Goal: Task Accomplishment & Management: Complete application form

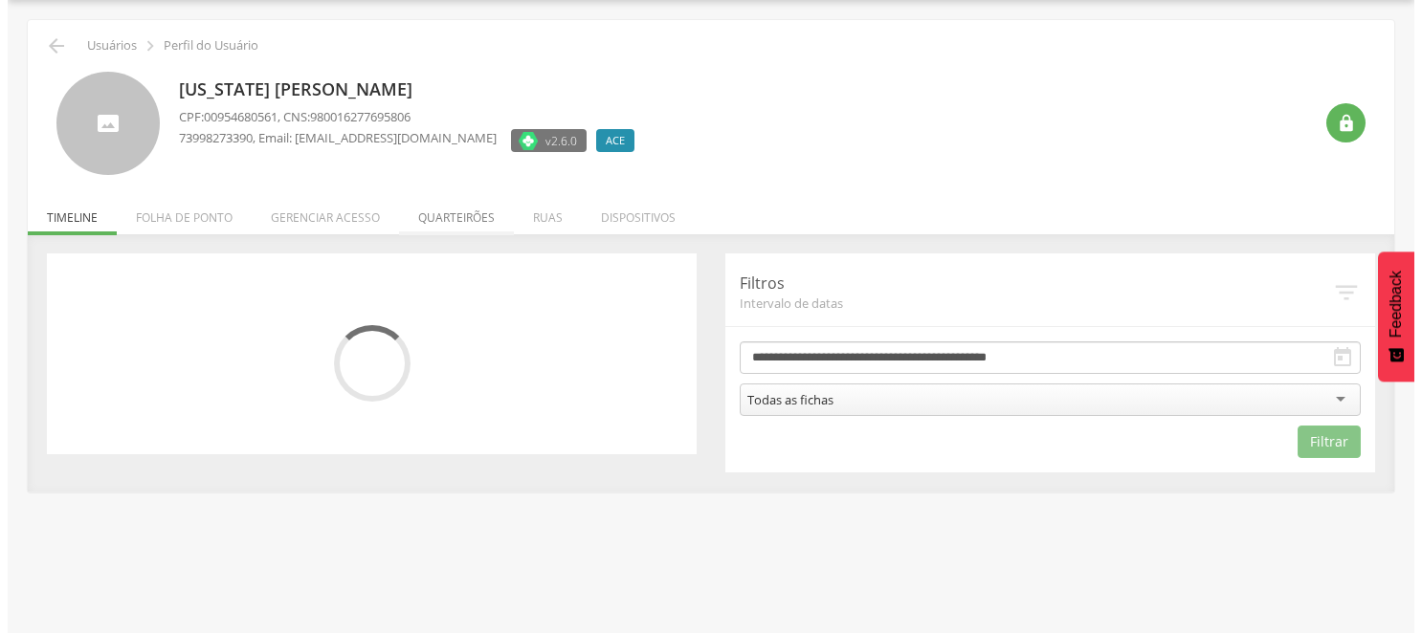
scroll to position [57, 0]
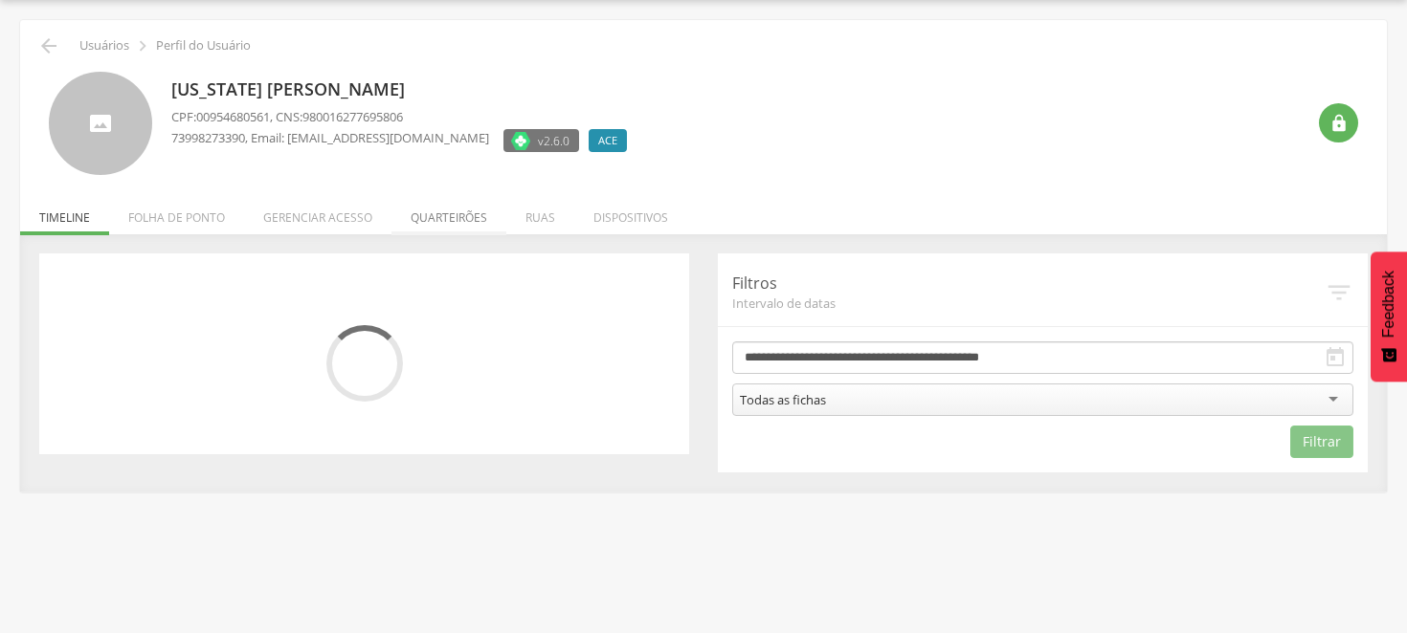
click at [456, 214] on li "Quarteirões" at bounding box center [448, 212] width 115 height 45
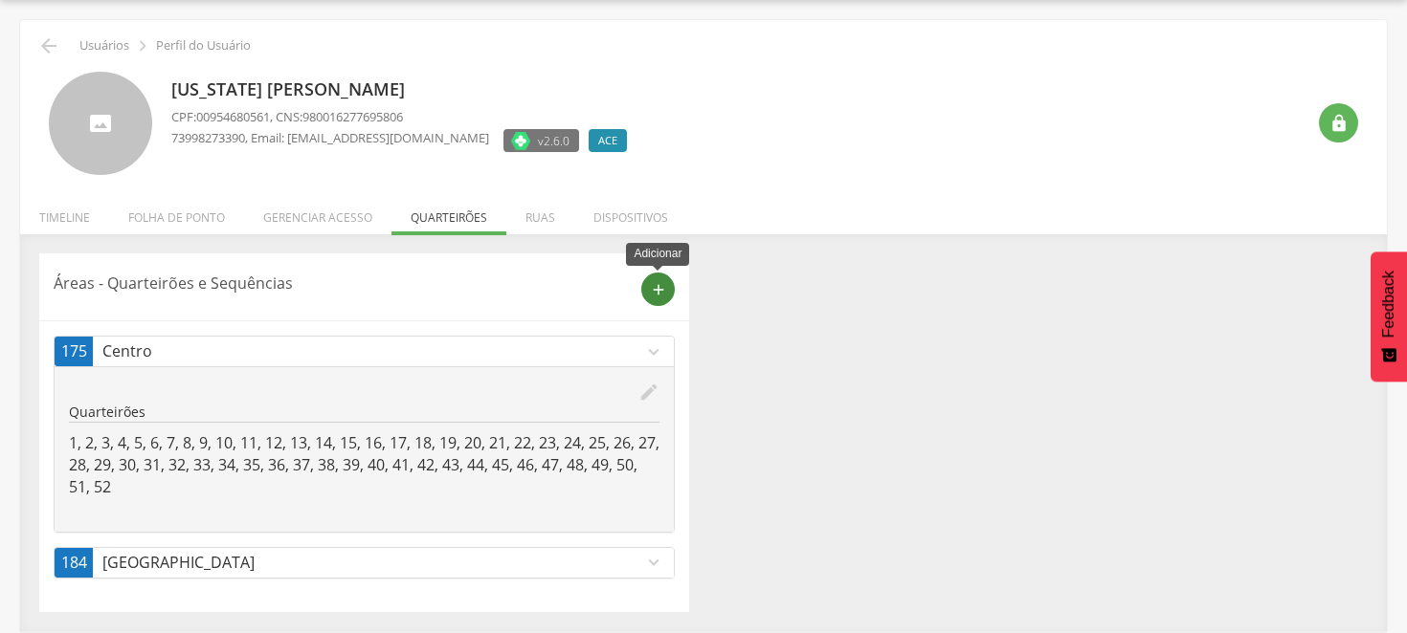
click at [654, 289] on icon "add" at bounding box center [658, 289] width 17 height 17
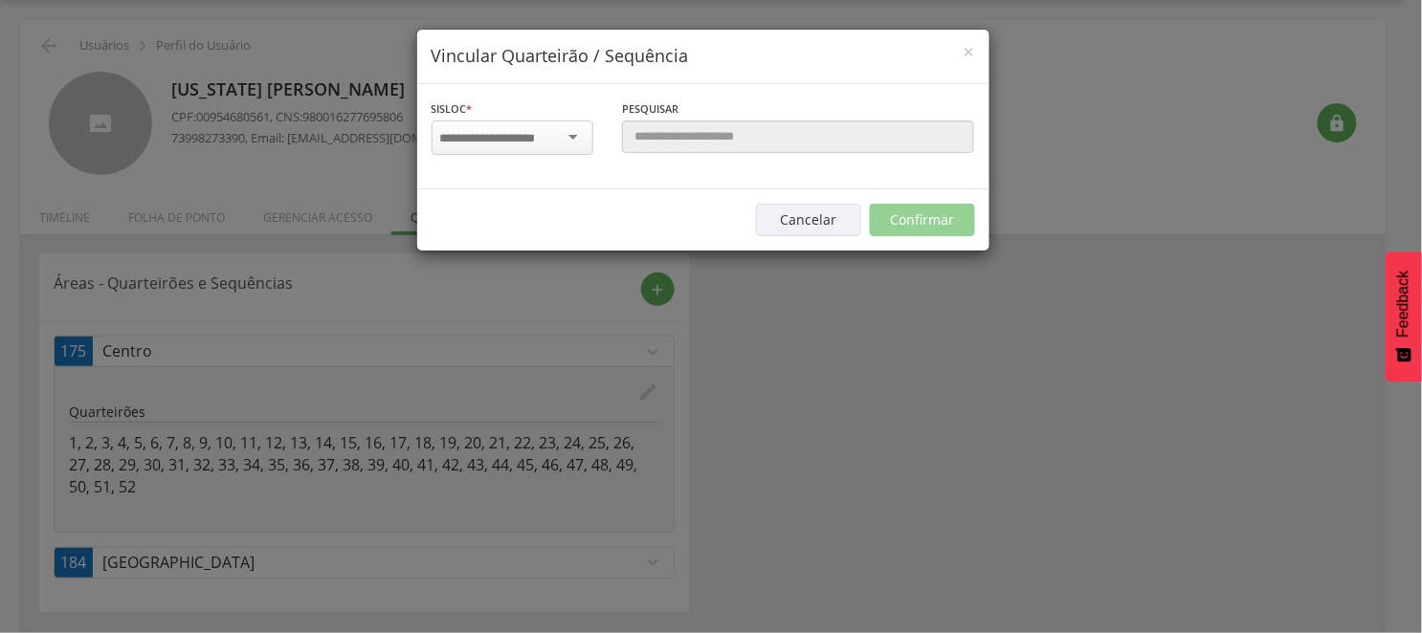
click at [571, 132] on div at bounding box center [513, 138] width 162 height 34
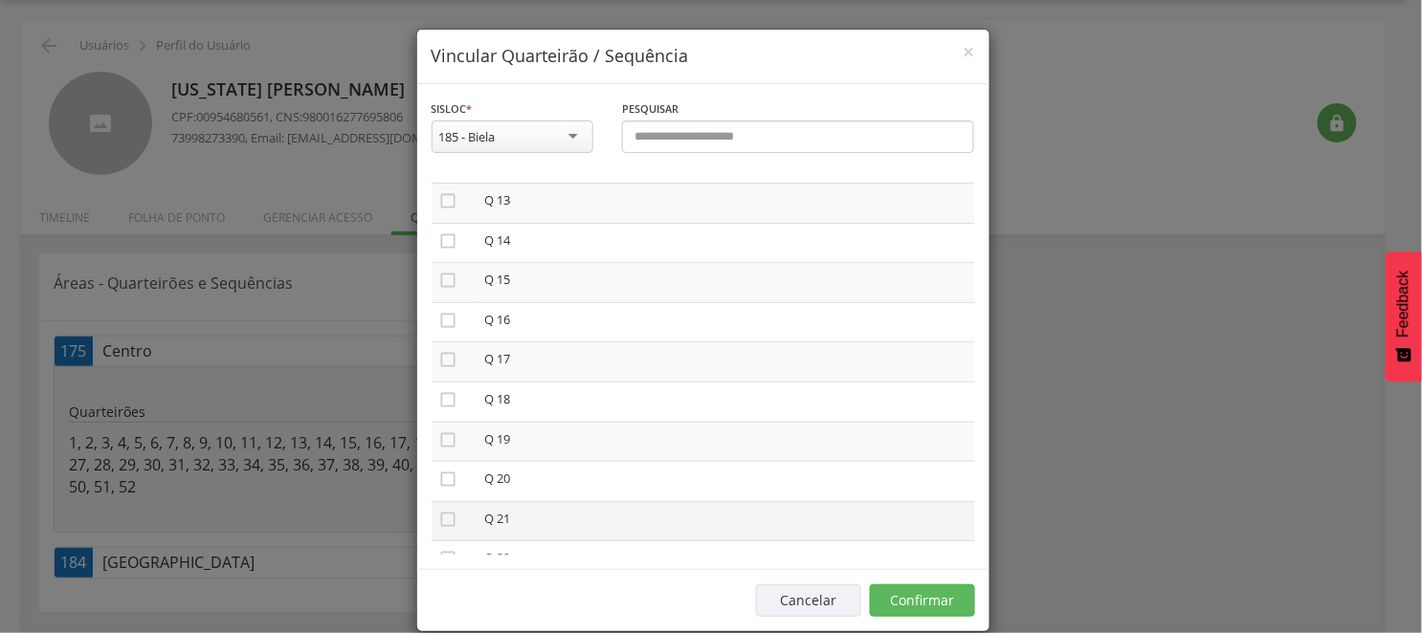
scroll to position [531, 0]
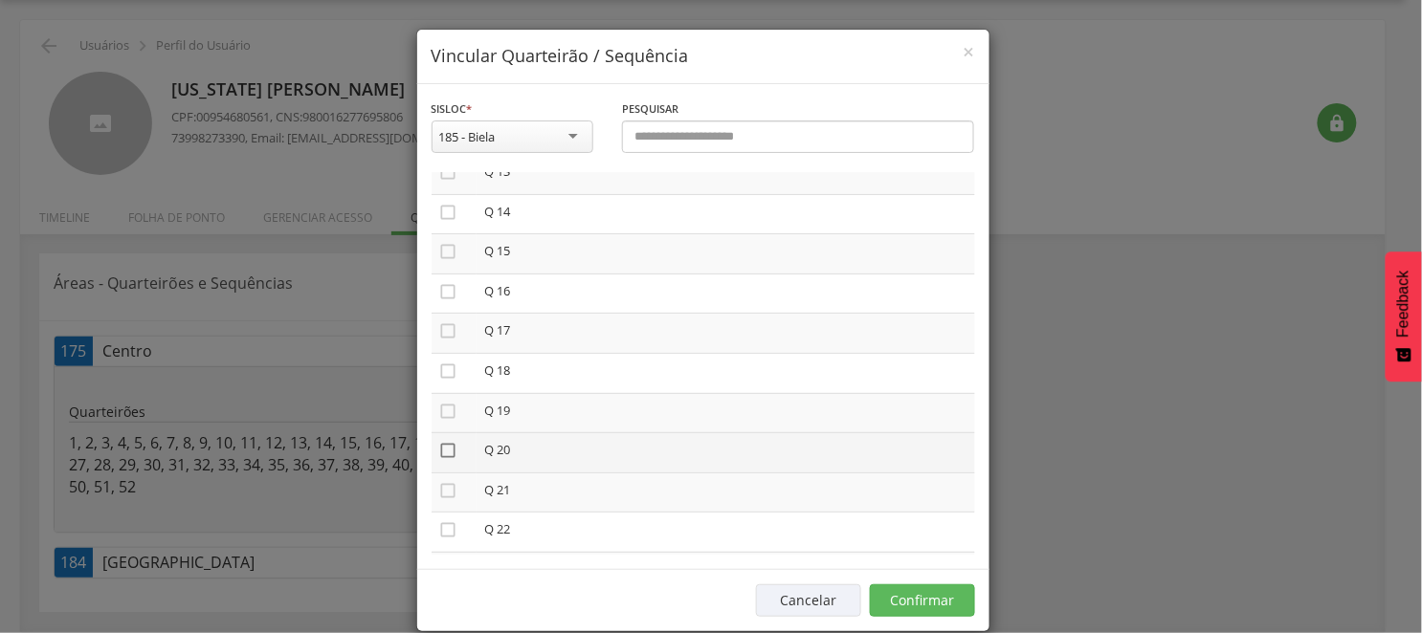
click at [439, 445] on icon "" at bounding box center [448, 450] width 19 height 19
click at [439, 485] on icon "" at bounding box center [448, 490] width 19 height 19
click at [439, 414] on icon "" at bounding box center [448, 423] width 19 height 19
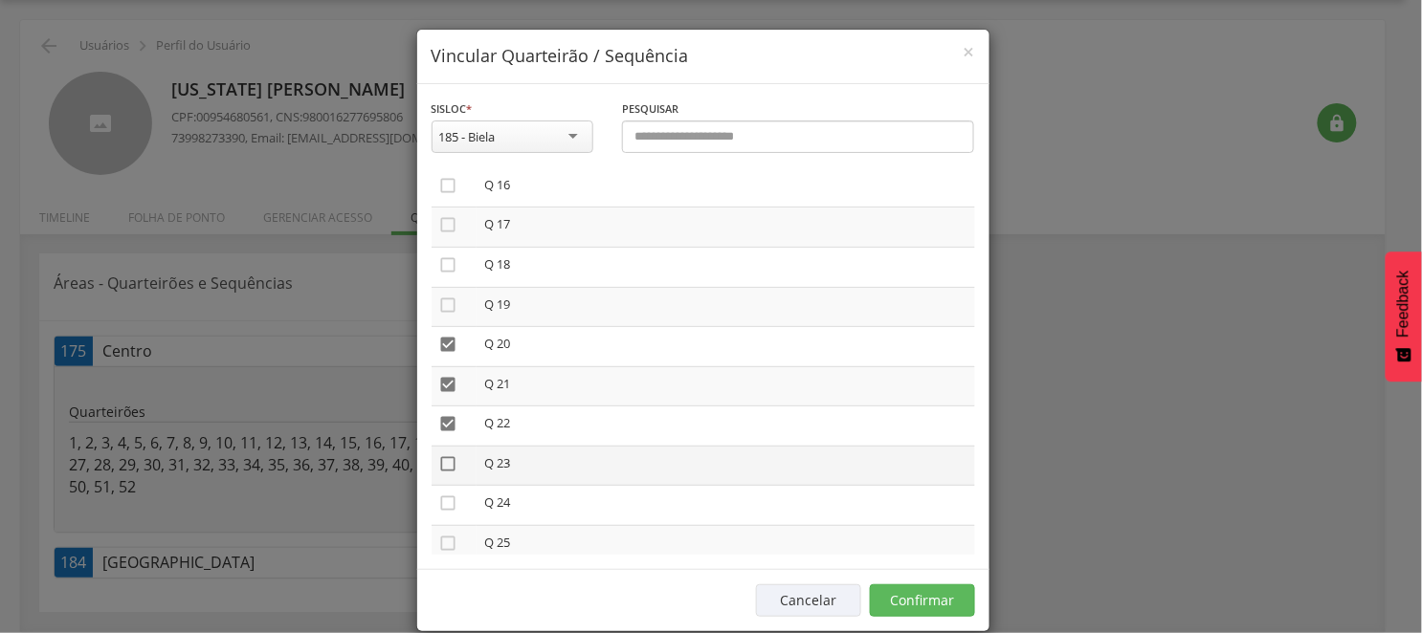
click at [444, 454] on icon "" at bounding box center [448, 463] width 19 height 19
click at [444, 494] on icon "" at bounding box center [448, 503] width 19 height 19
click at [447, 534] on icon "" at bounding box center [448, 543] width 19 height 19
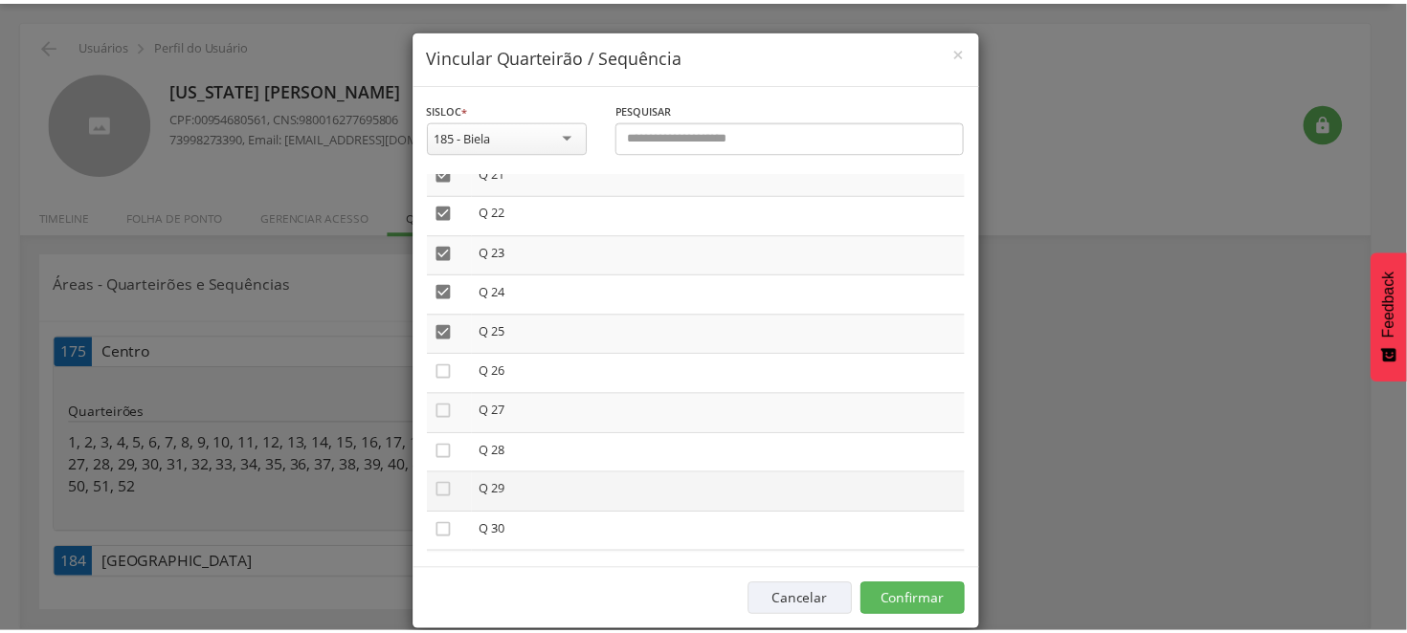
scroll to position [850, 0]
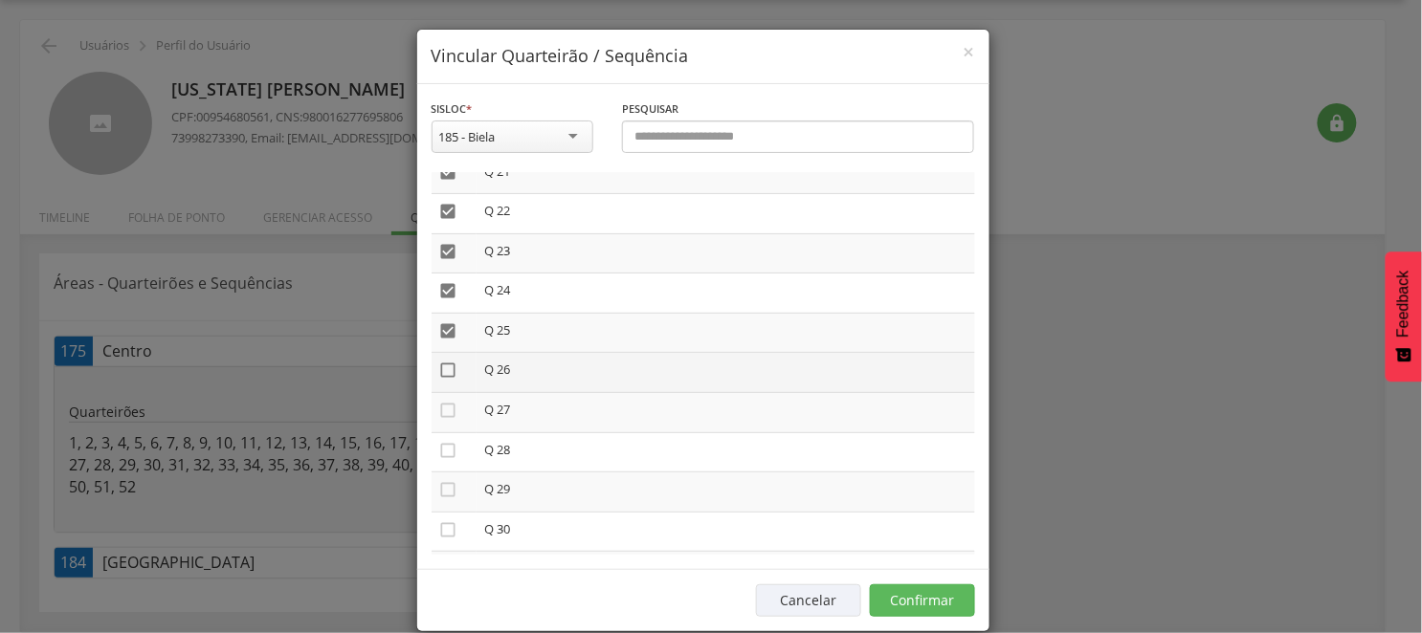
click at [441, 365] on icon "" at bounding box center [448, 370] width 19 height 19
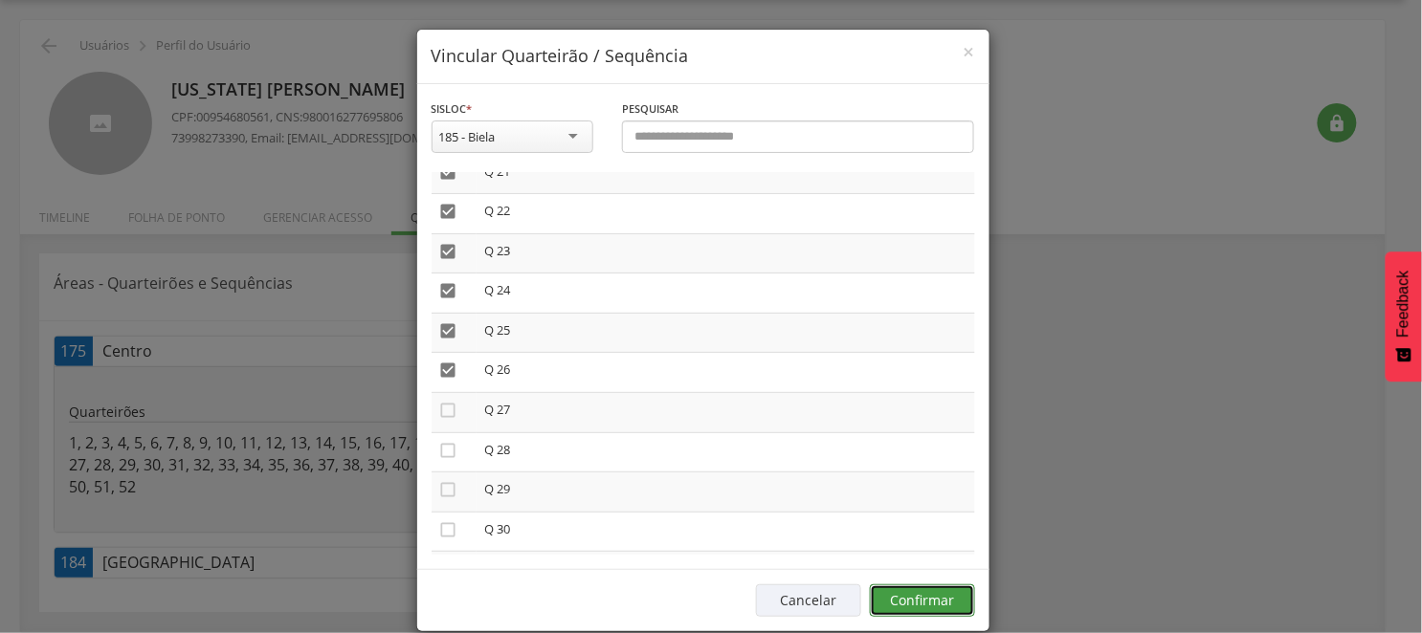
click at [910, 593] on button "Confirmar" at bounding box center [922, 601] width 105 height 33
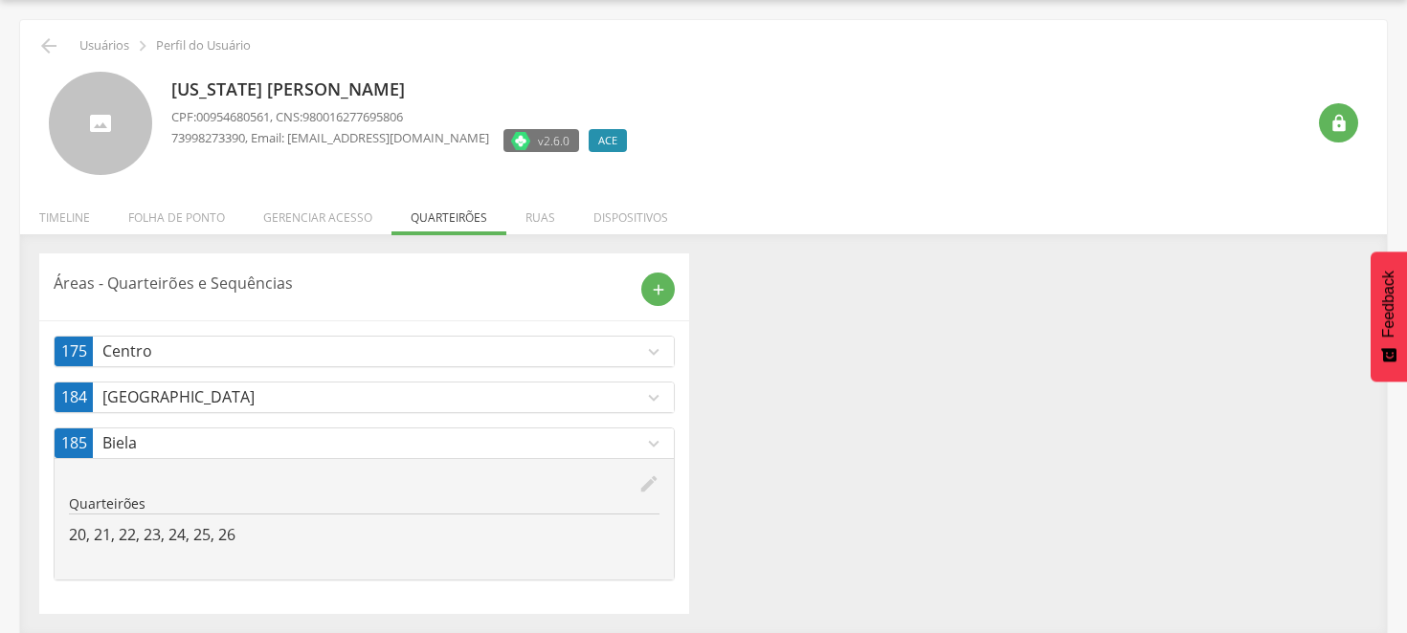
click at [1008, 132] on div "[US_STATE] [PERSON_NAME] CPF: 00954680561 , CNS: 980016277695806 73998273390 , …" at bounding box center [737, 124] width 1133 height 104
click at [1129, 145] on div "[US_STATE] [PERSON_NAME] CPF: 00954680561 , CNS: 980016277695806 73998273390 , …" at bounding box center [737, 124] width 1133 height 104
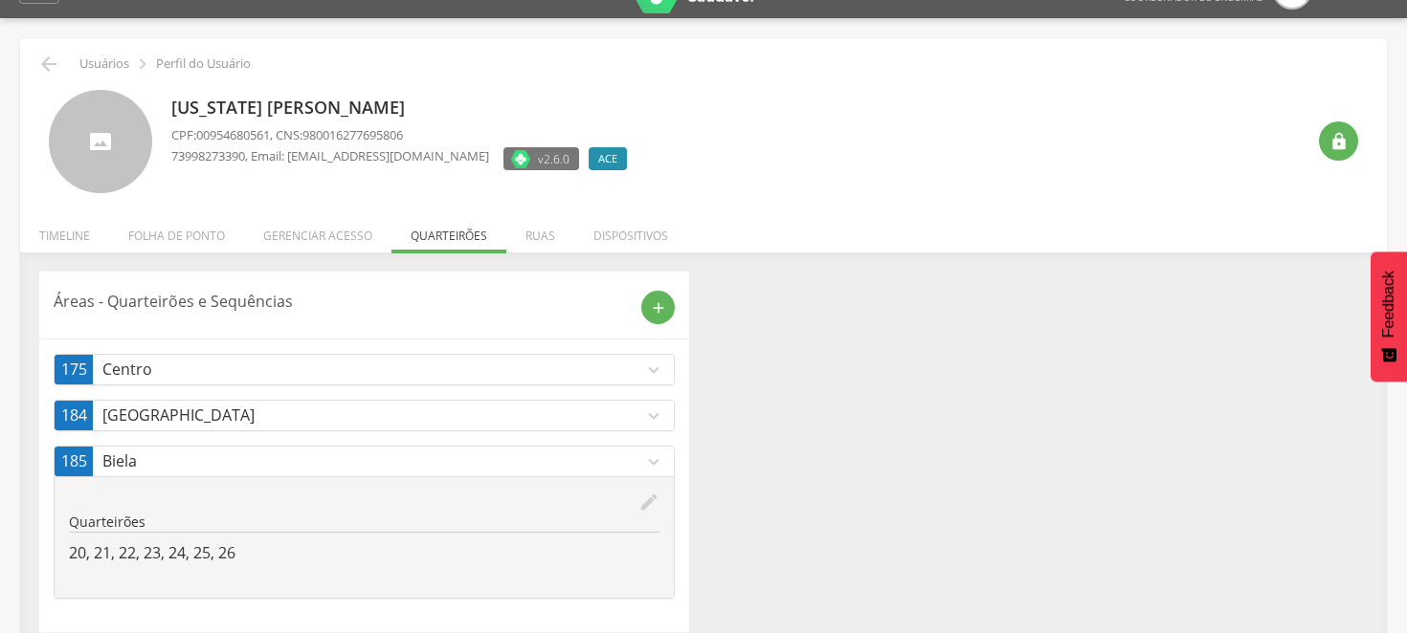
scroll to position [59, 0]
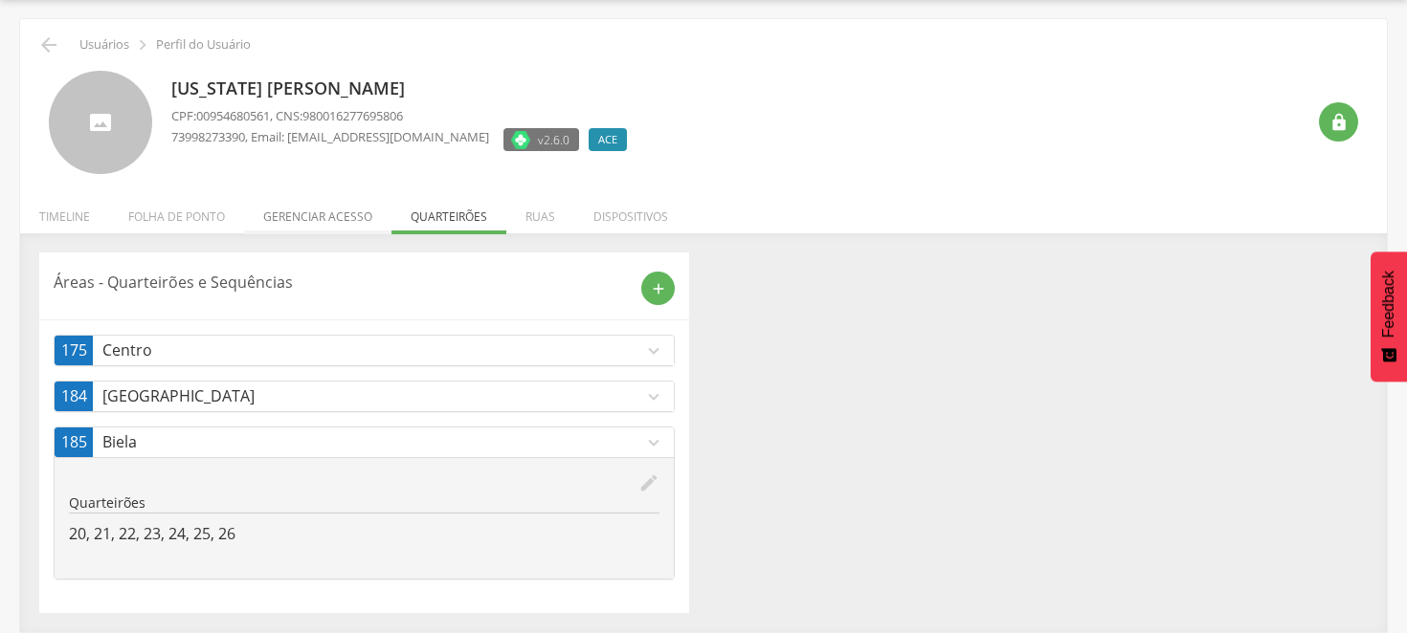
click at [341, 214] on li "Gerenciar acesso" at bounding box center [317, 211] width 147 height 45
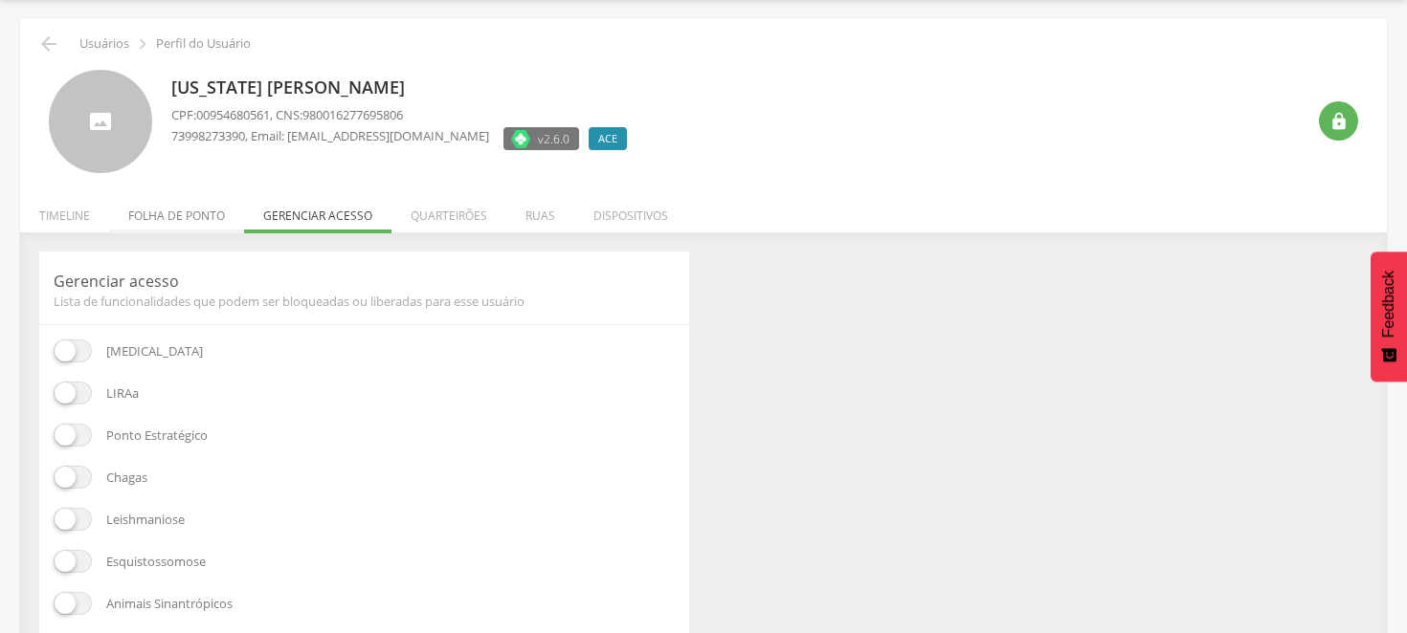
click at [217, 215] on li "Folha de ponto" at bounding box center [176, 210] width 135 height 45
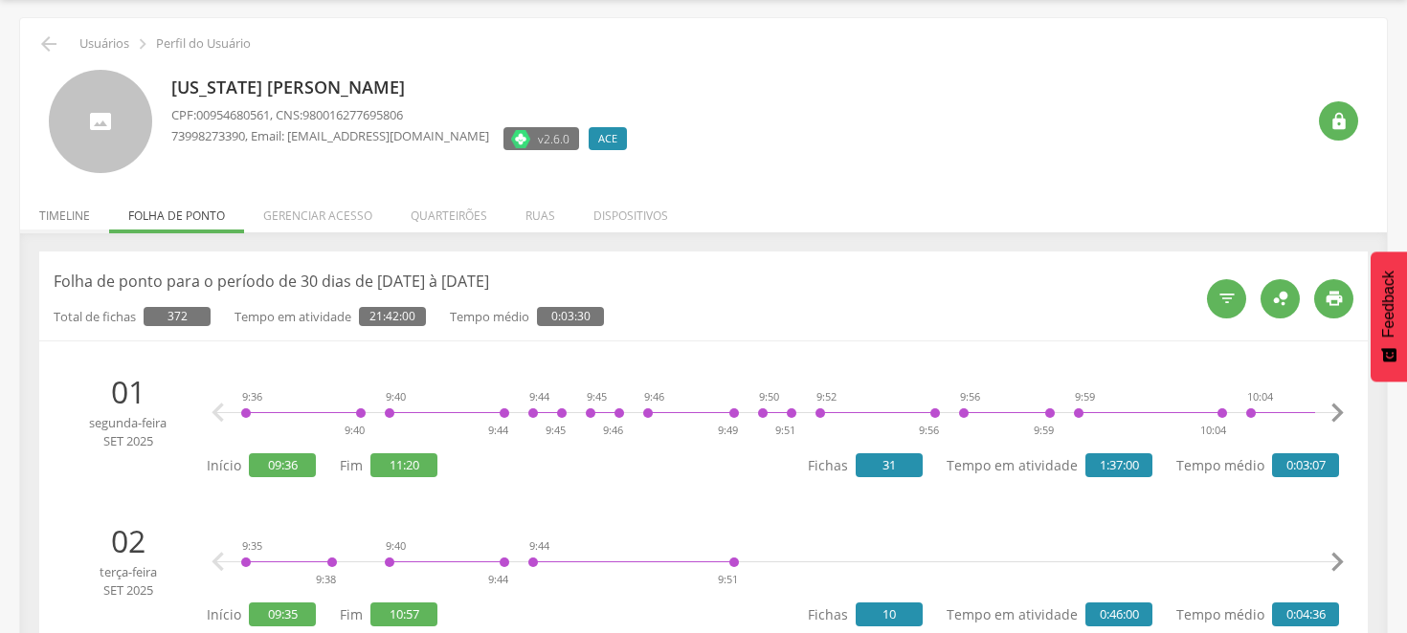
click at [68, 209] on li "Timeline" at bounding box center [64, 210] width 89 height 45
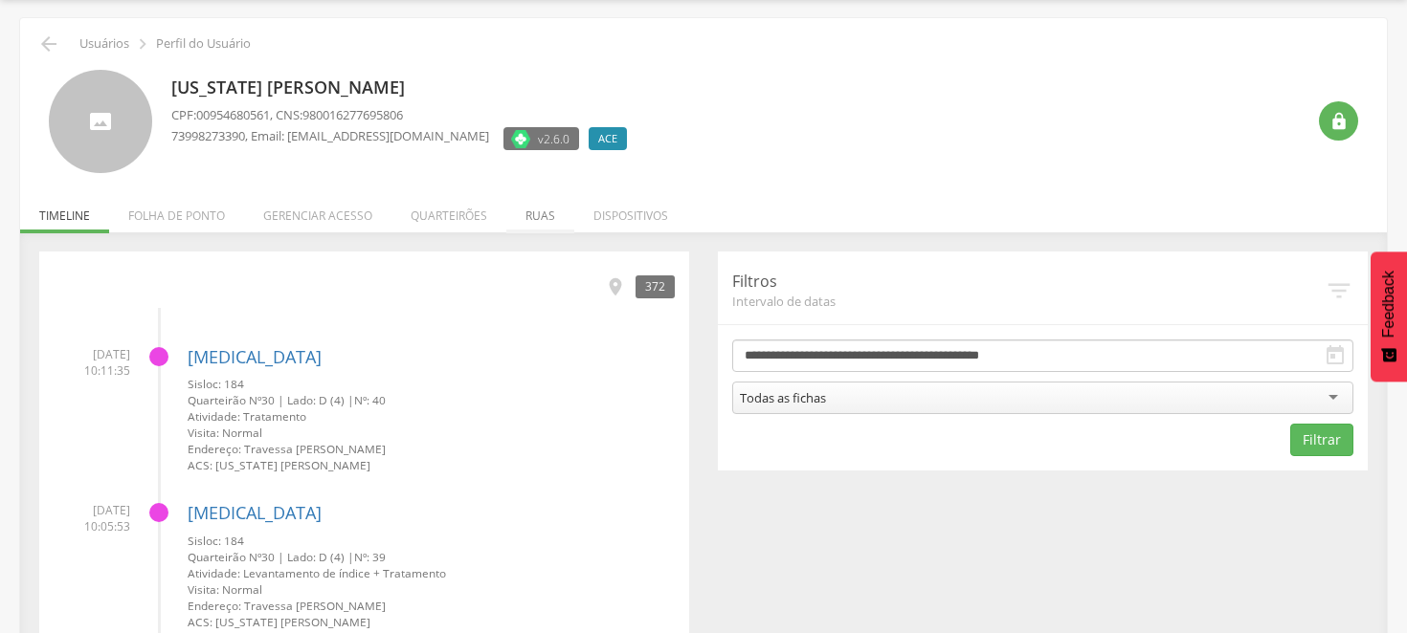
click at [543, 209] on li "Ruas" at bounding box center [540, 210] width 68 height 45
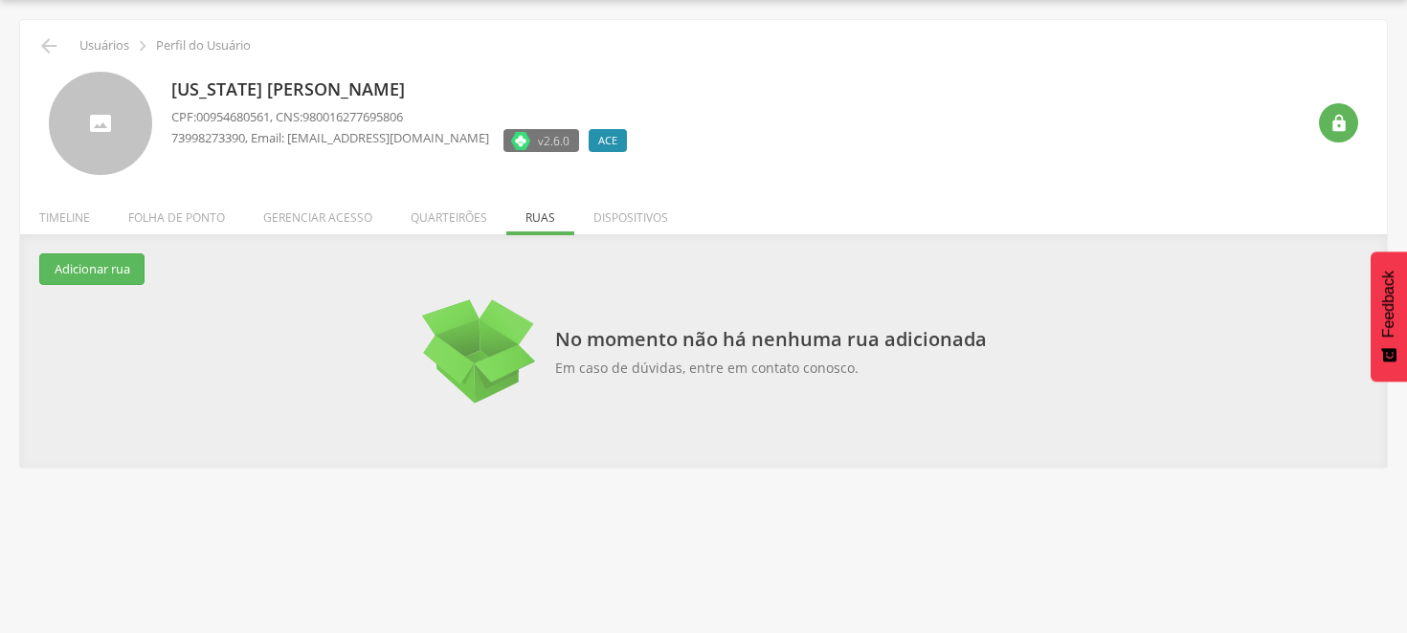
scroll to position [57, 0]
click at [451, 220] on li "Quarteirões" at bounding box center [448, 212] width 115 height 45
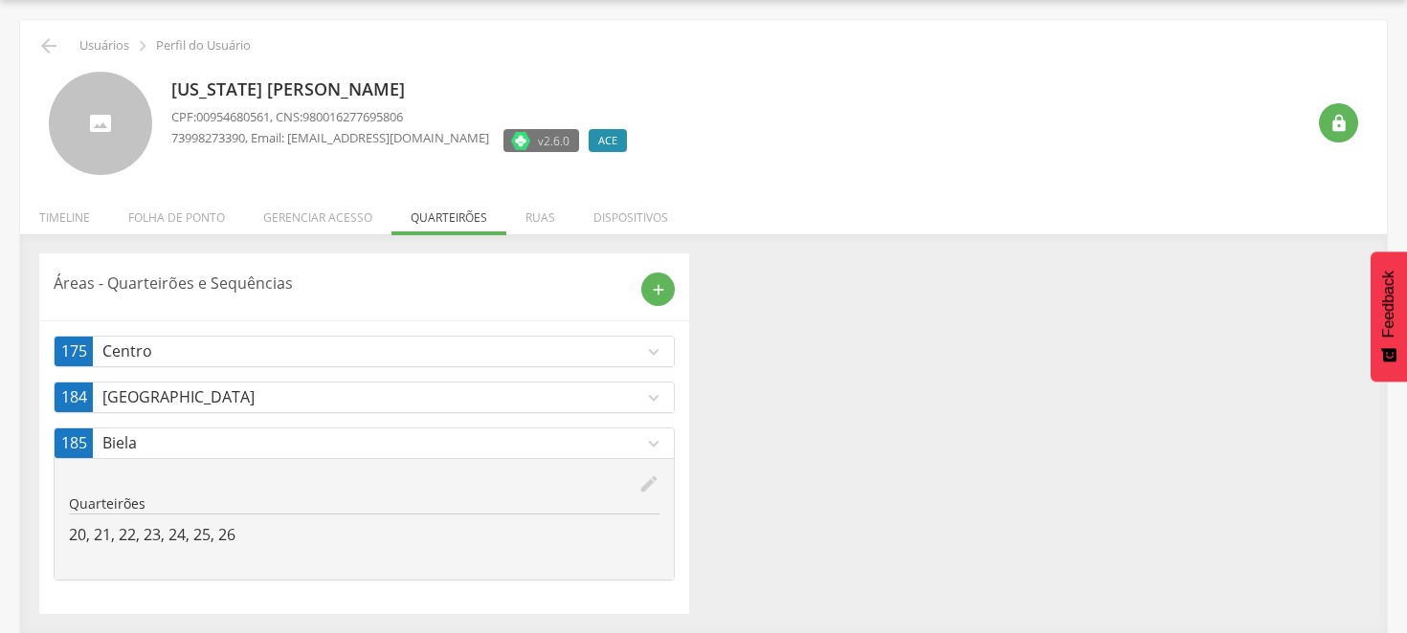
scroll to position [59, 0]
click at [847, 206] on div " Usuários  Perfil do Usuário [US_STATE][PERSON_NAME] CPF: 00954680561 , CNS: …" at bounding box center [703, 325] width 1366 height 613
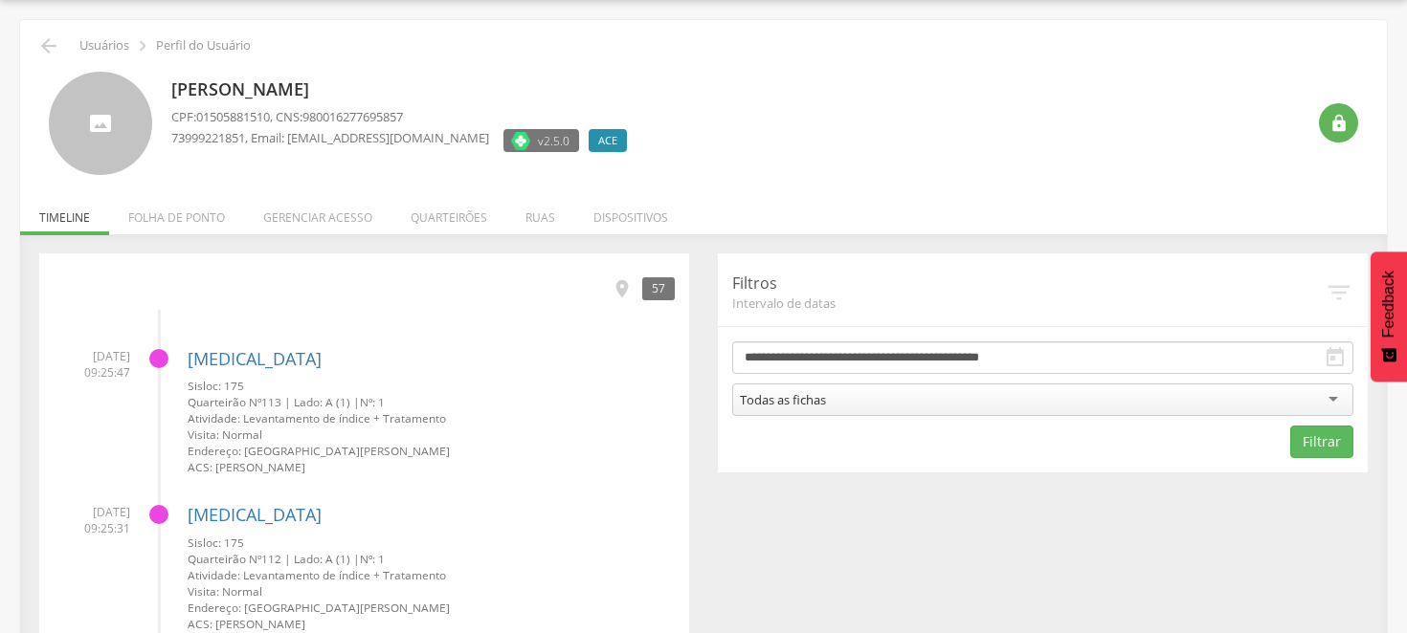
scroll to position [59, 0]
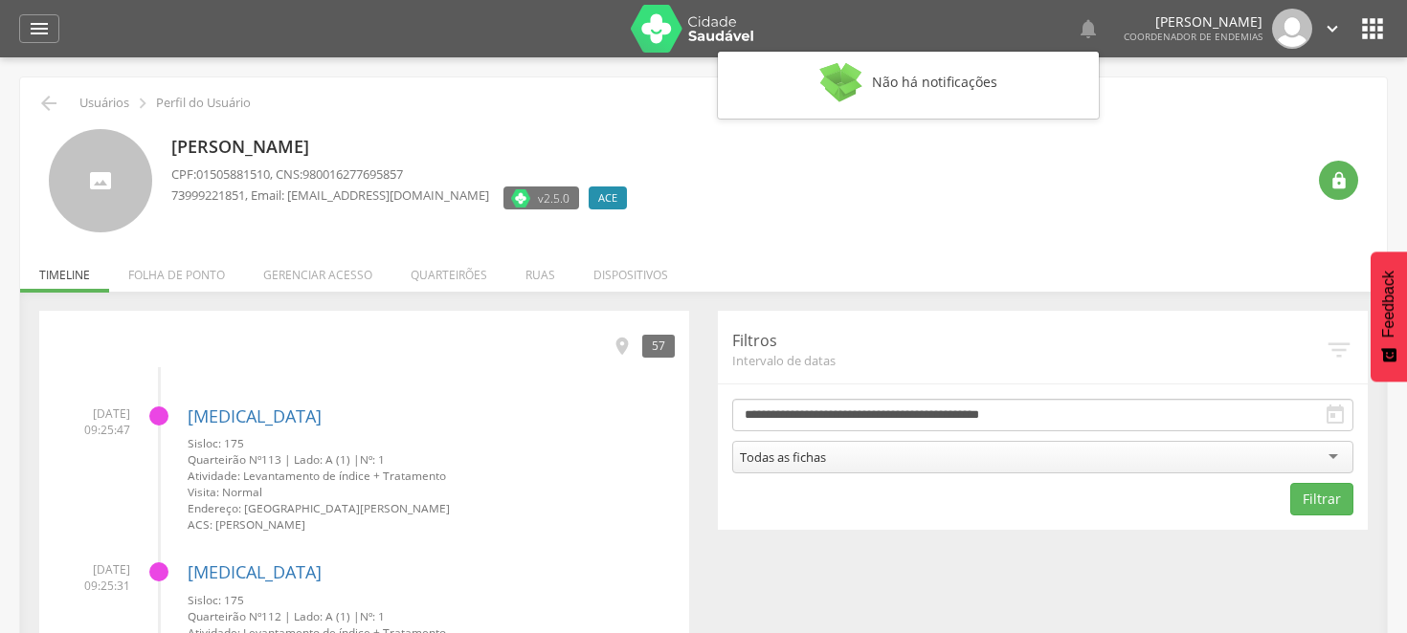
click at [1105, 179] on div "Tadeu Cerqueira Santana CPF: 01505881510 , CNS: 980016277695857 73999221851 , E…" at bounding box center [737, 181] width 1133 height 104
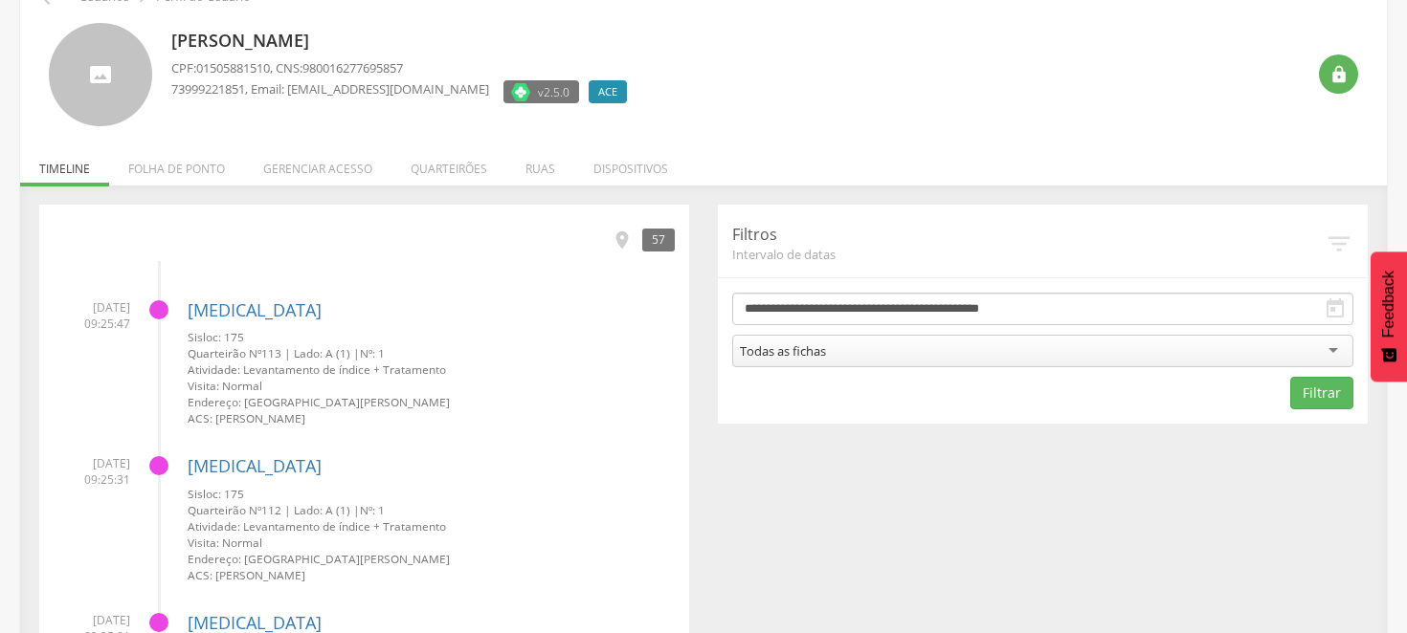
scroll to position [11, 0]
